Goal: Information Seeking & Learning: Learn about a topic

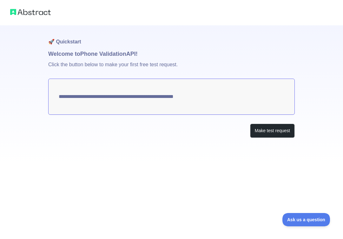
click at [230, 96] on textarea "**********" at bounding box center [171, 97] width 247 height 36
click at [273, 134] on button "Make test request" at bounding box center [272, 131] width 45 height 14
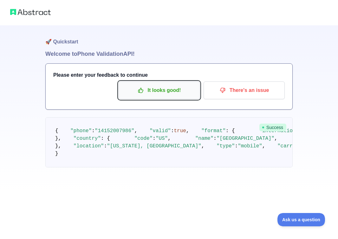
click at [181, 91] on p "It looks good!" at bounding box center [159, 90] width 72 height 11
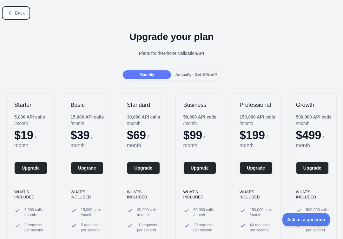
click at [10, 10] on icon at bounding box center [9, 12] width 5 height 5
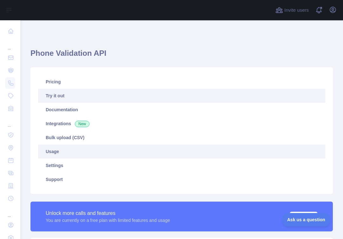
click at [77, 155] on link "Usage" at bounding box center [181, 152] width 287 height 14
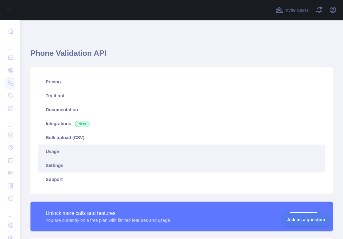
click at [72, 166] on link "Settings" at bounding box center [181, 166] width 287 height 14
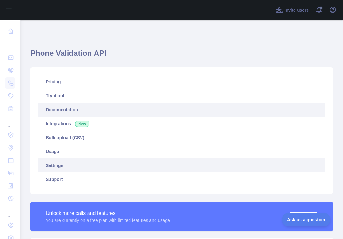
click at [77, 106] on link "Documentation" at bounding box center [181, 110] width 287 height 14
